Goal: Check status: Check status

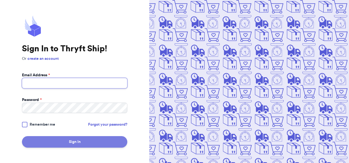
type input "[EMAIL_ADDRESS][DOMAIN_NAME]"
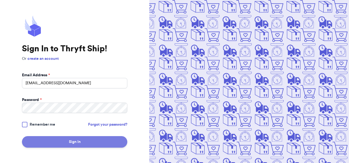
click at [75, 142] on button "Sign In" at bounding box center [74, 142] width 105 height 12
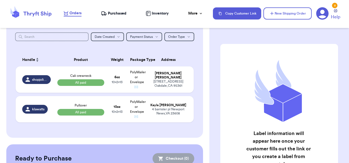
scroll to position [32, 0]
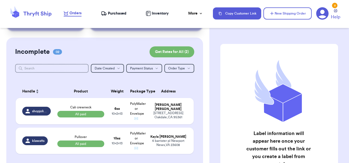
click at [114, 12] on span "Purchased" at bounding box center [117, 13] width 19 height 5
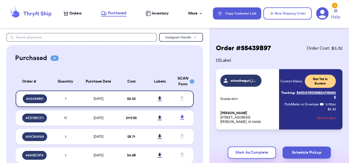
click at [158, 97] on icon at bounding box center [160, 98] width 4 height 5
click at [158, 118] on icon at bounding box center [160, 117] width 4 height 5
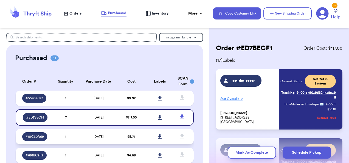
click at [158, 136] on icon at bounding box center [160, 136] width 4 height 5
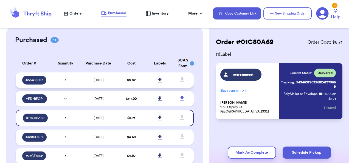
scroll to position [18, 0]
click at [158, 79] on icon at bounding box center [160, 79] width 4 height 5
